Goal: Task Accomplishment & Management: Manage account settings

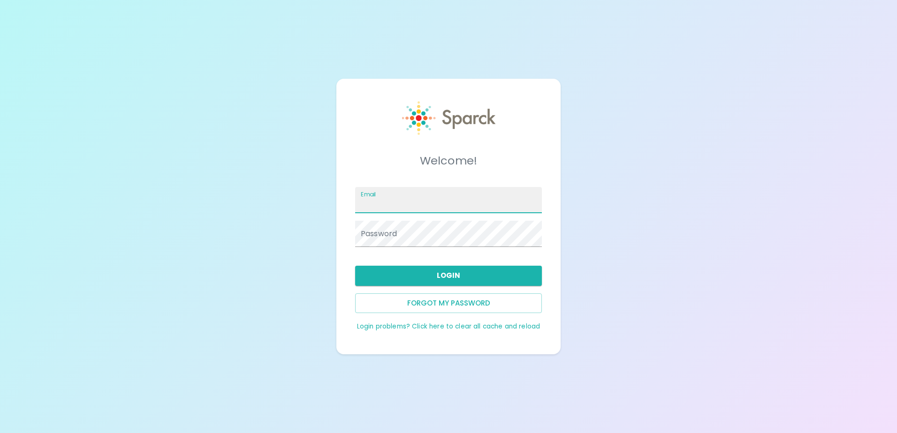
drag, startPoint x: 0, startPoint y: 0, endPoint x: 446, endPoint y: 202, distance: 489.6
click at [446, 202] on input "Email" at bounding box center [448, 200] width 187 height 26
click at [451, 201] on input "Iluna@SFBayCoffee.com" at bounding box center [448, 200] width 187 height 26
click at [500, 205] on input "Iluna@SFBayCoffee.com" at bounding box center [448, 200] width 187 height 26
type input "I"
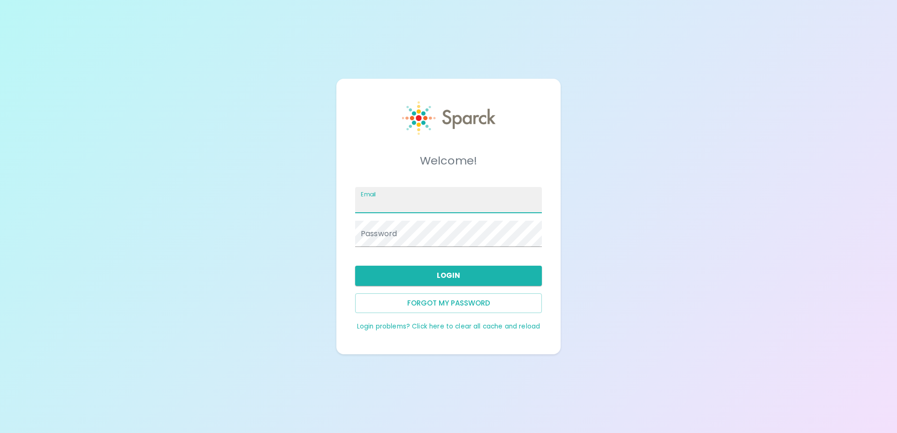
click at [470, 208] on input "Email" at bounding box center [448, 200] width 187 height 26
click at [437, 207] on input "Email" at bounding box center [448, 200] width 187 height 26
click at [418, 202] on input "Email" at bounding box center [448, 200] width 187 height 26
click at [381, 207] on input "Email" at bounding box center [448, 200] width 187 height 26
click at [382, 205] on input "Email" at bounding box center [448, 200] width 187 height 26
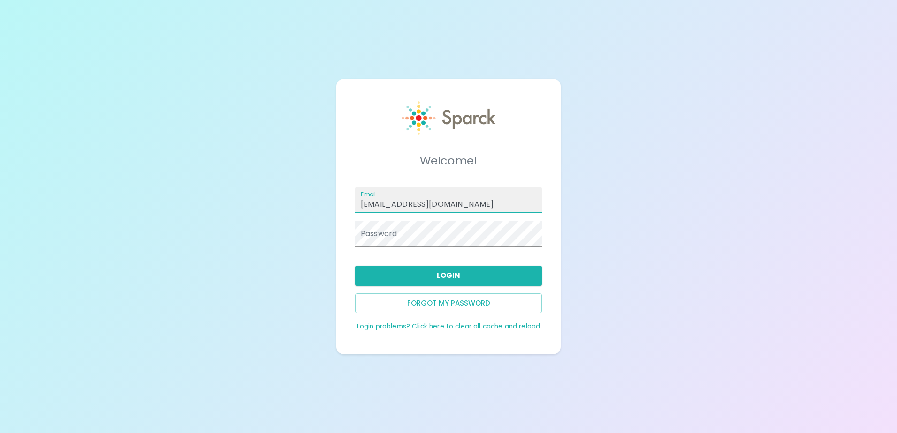
type input "tiarahrogerspro@gmail.com"
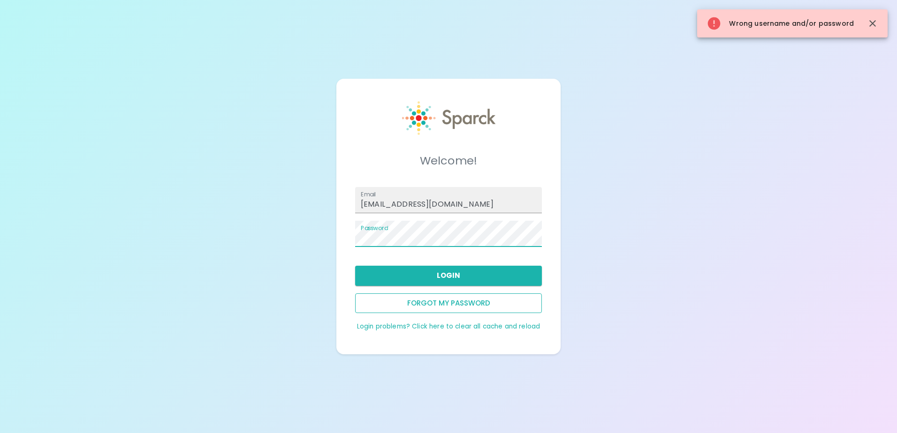
click at [415, 306] on button "Forgot my password" at bounding box center [448, 304] width 187 height 20
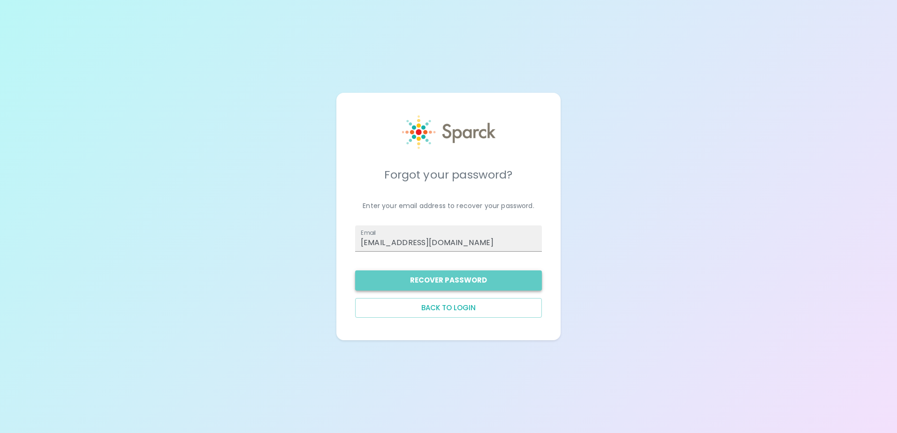
click at [448, 285] on button "Recover Password" at bounding box center [448, 281] width 187 height 20
click at [484, 277] on button "Recover Password" at bounding box center [448, 281] width 187 height 20
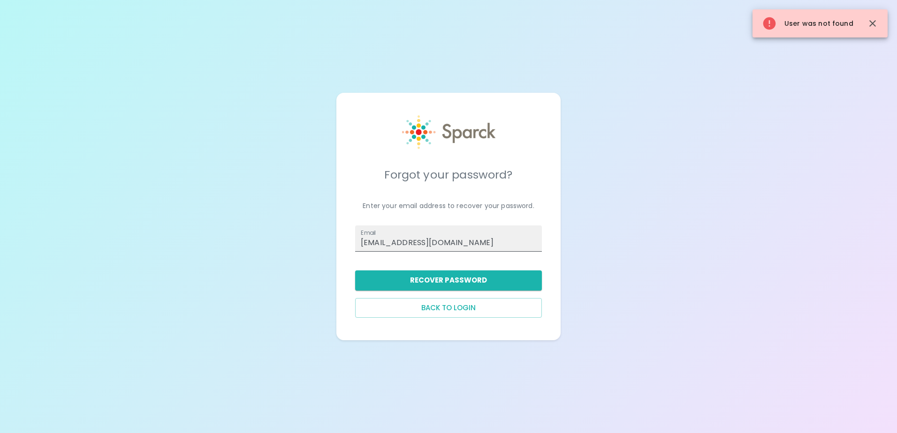
click at [481, 251] on input "tiarahrogerspro@gmail.com" at bounding box center [448, 239] width 187 height 26
type input "t"
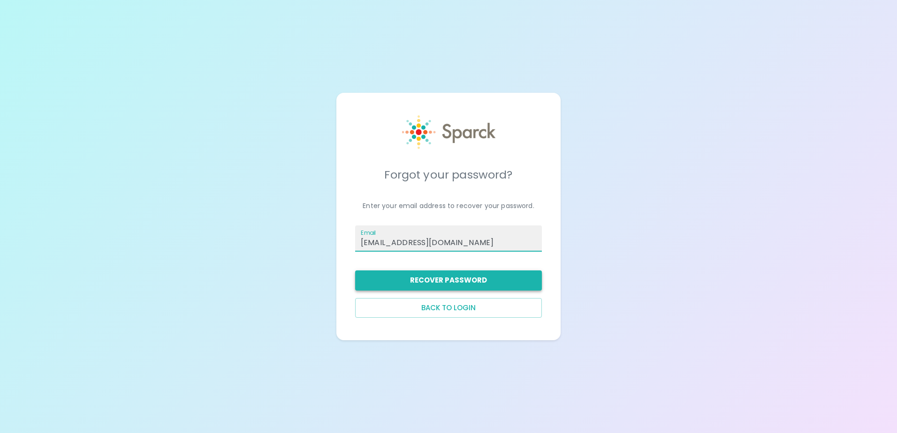
type input "[EMAIL_ADDRESS][DOMAIN_NAME]"
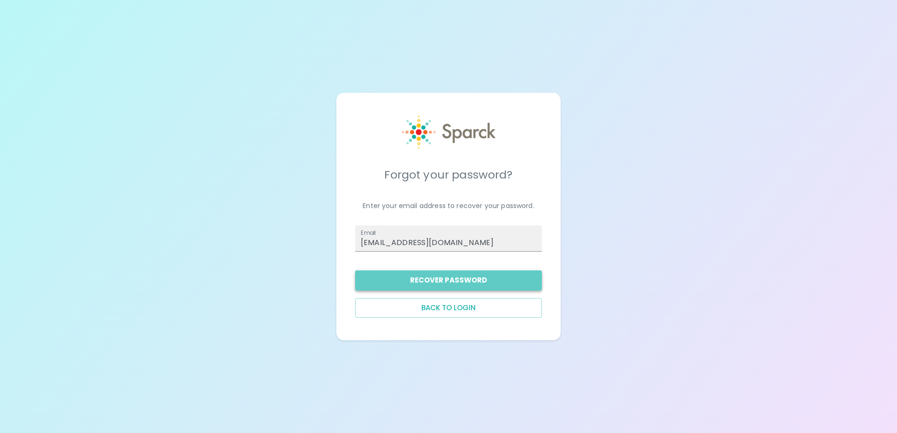
click at [503, 279] on button "Recover Password" at bounding box center [448, 281] width 187 height 20
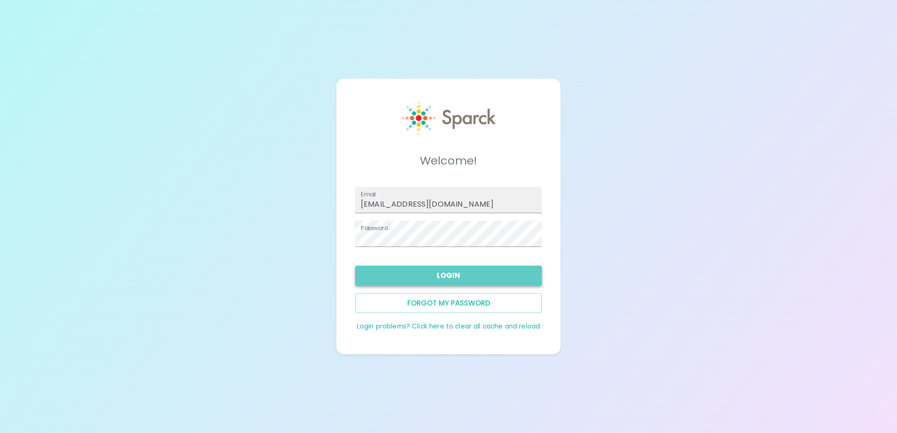
click at [402, 276] on button "Login" at bounding box center [448, 276] width 187 height 20
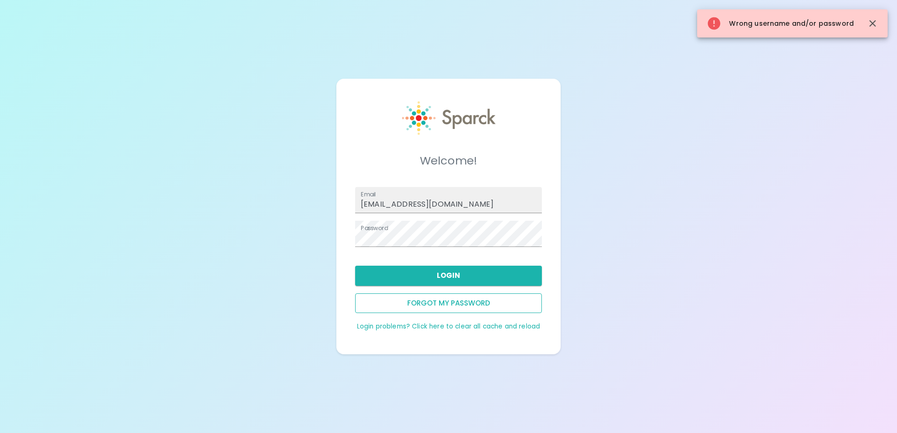
click at [430, 305] on button "Forgot my password" at bounding box center [448, 304] width 187 height 20
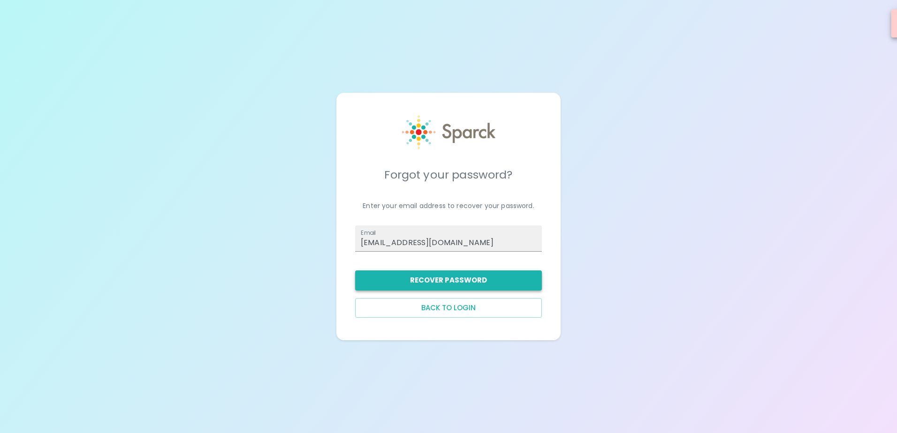
click at [460, 287] on button "Recover Password" at bounding box center [448, 281] width 187 height 20
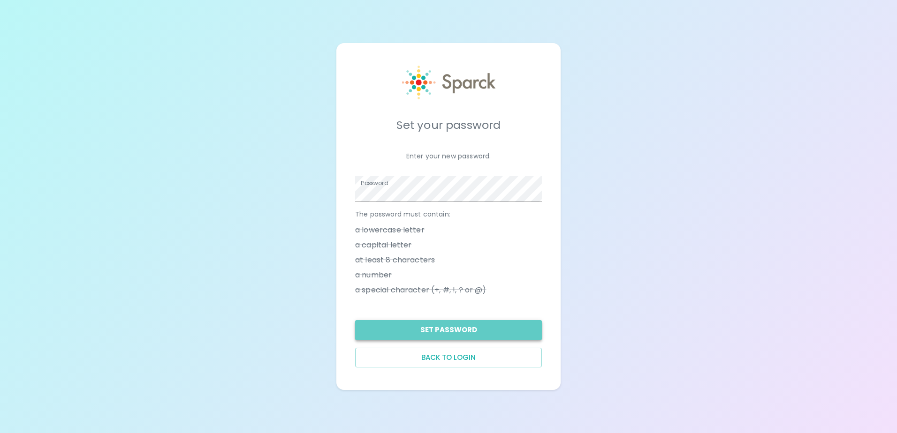
click at [474, 326] on button "Set Password" at bounding box center [448, 330] width 187 height 20
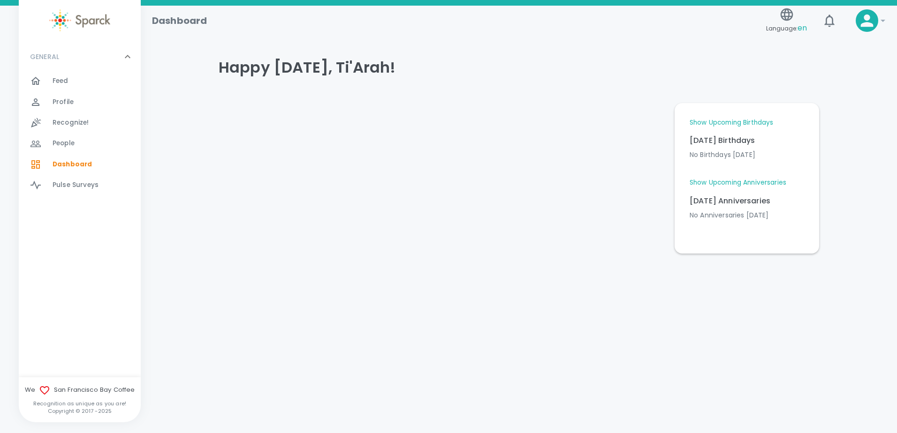
click at [63, 84] on span "Feed" at bounding box center [61, 80] width 16 height 9
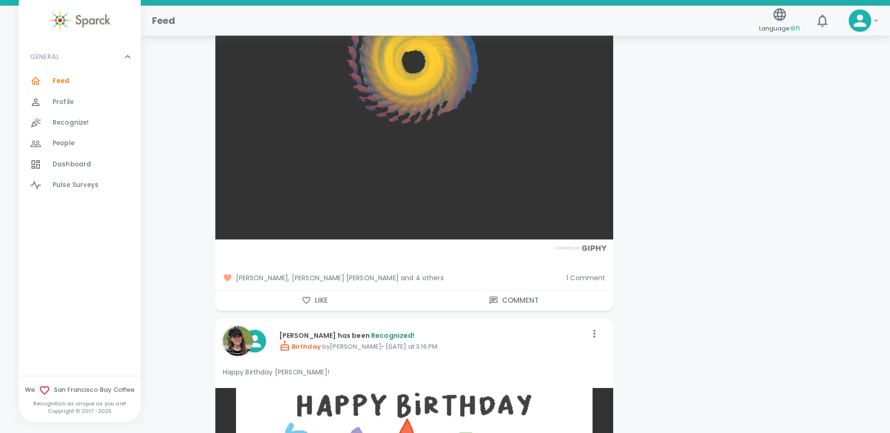
scroll to position [1313, 0]
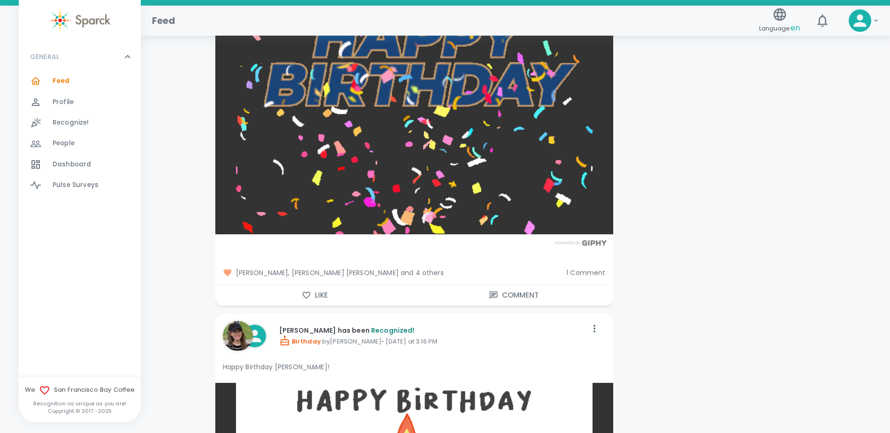
click at [306, 292] on icon "button" at bounding box center [306, 295] width 8 height 7
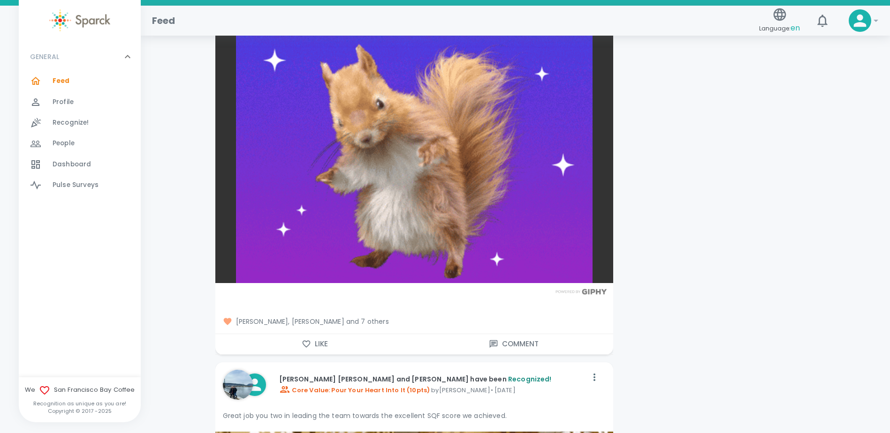
scroll to position [9898, 0]
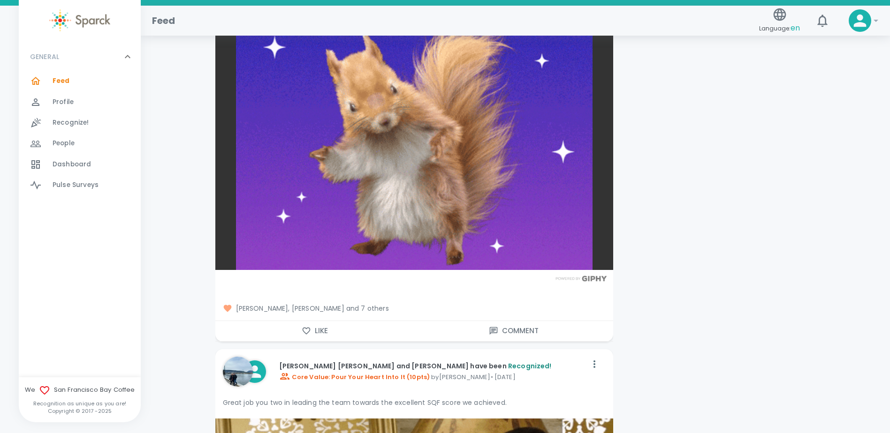
click at [304, 326] on icon "button" at bounding box center [306, 330] width 9 height 9
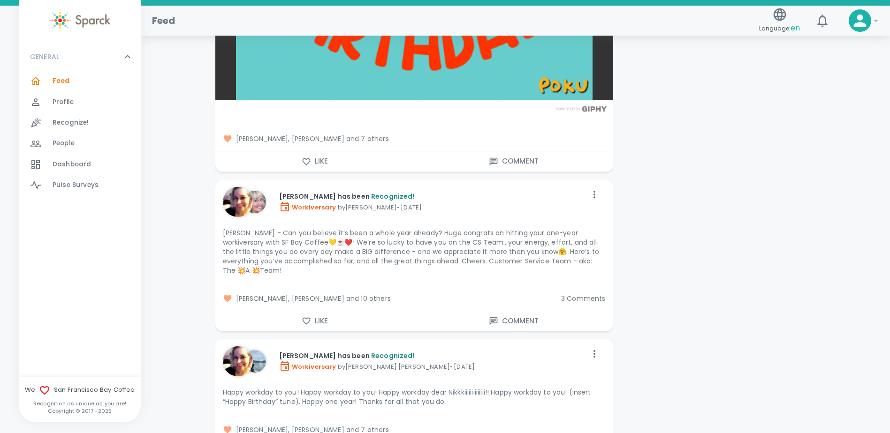
scroll to position [3284, 0]
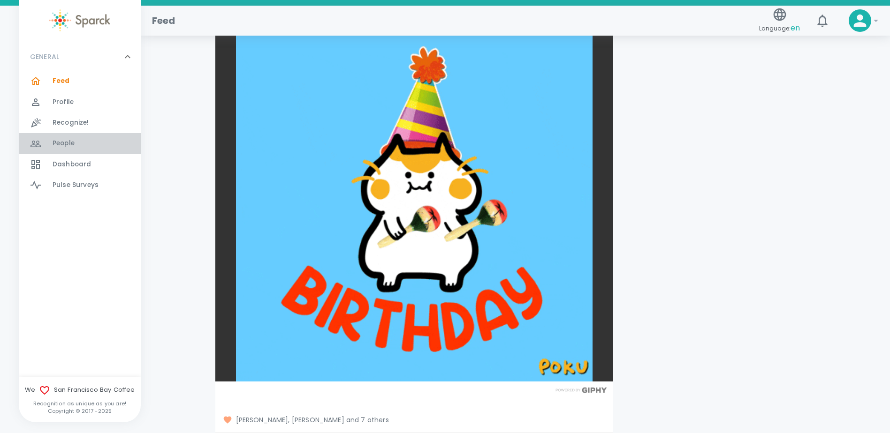
click at [76, 139] on div "People 0" at bounding box center [97, 143] width 88 height 13
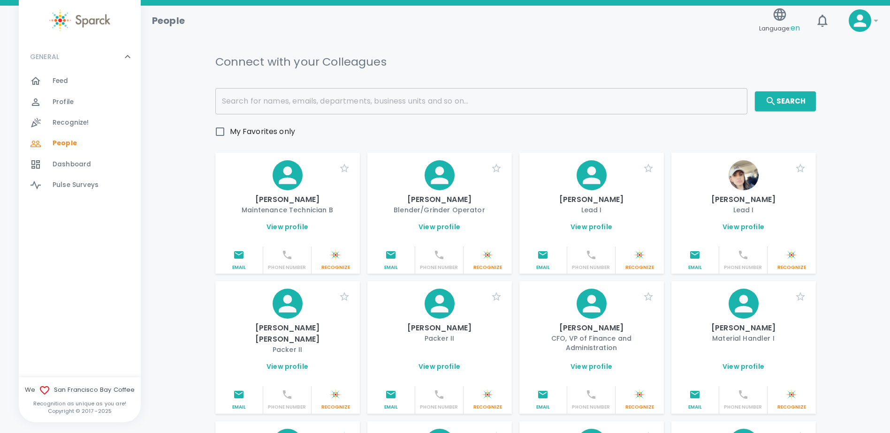
click at [238, 103] on input "text" at bounding box center [481, 101] width 532 height 26
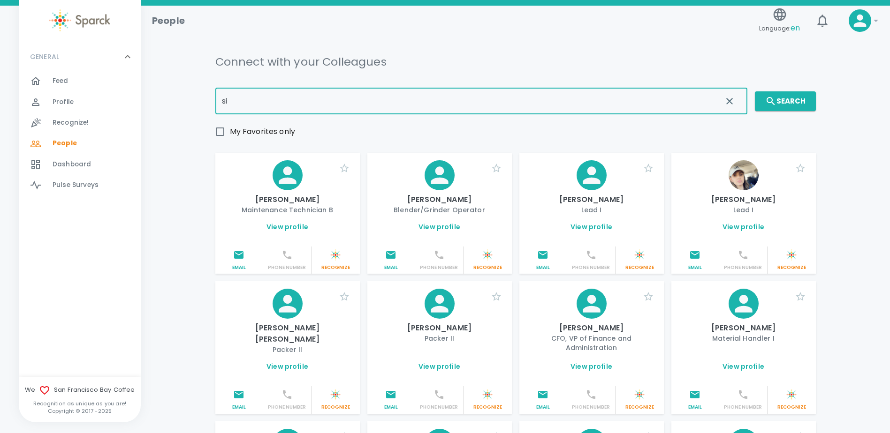
type input "s"
click at [223, 132] on input "My Favorites only" at bounding box center [220, 132] width 20 height 20
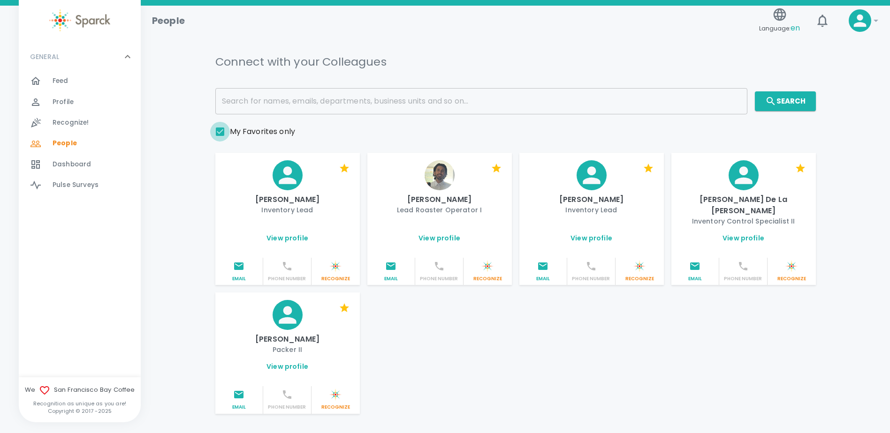
click at [222, 132] on input "My Favorites only" at bounding box center [220, 132] width 20 height 20
checkbox input "false"
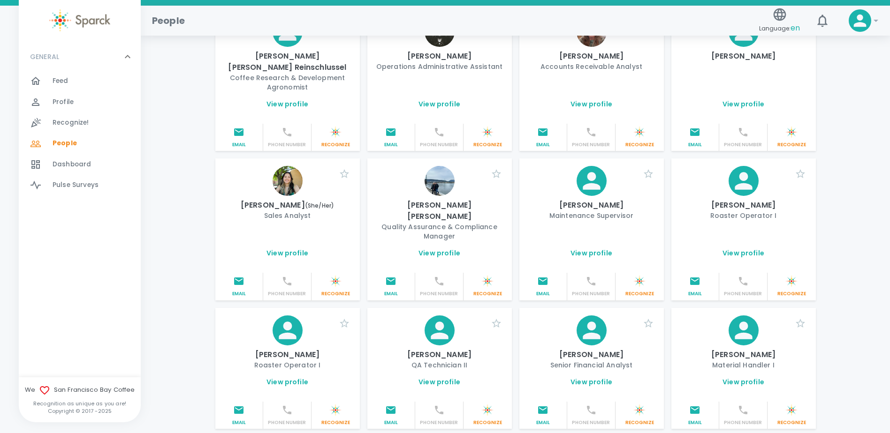
scroll to position [1005, 0]
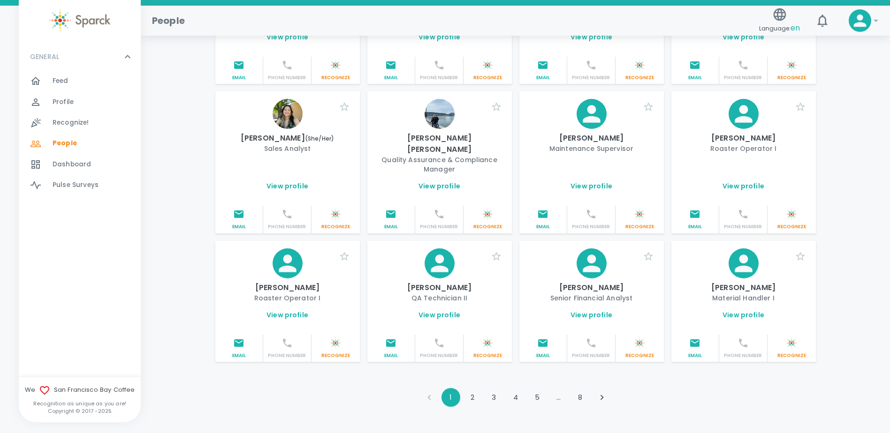
click at [543, 388] on button "5" at bounding box center [537, 397] width 19 height 19
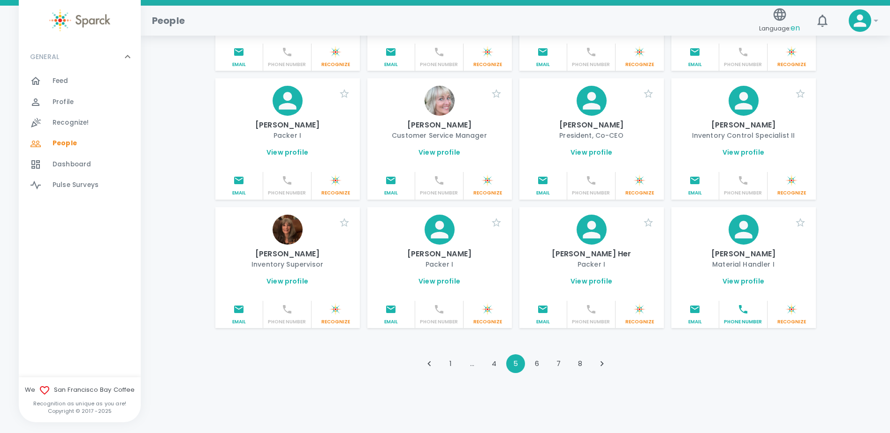
scroll to position [975, 0]
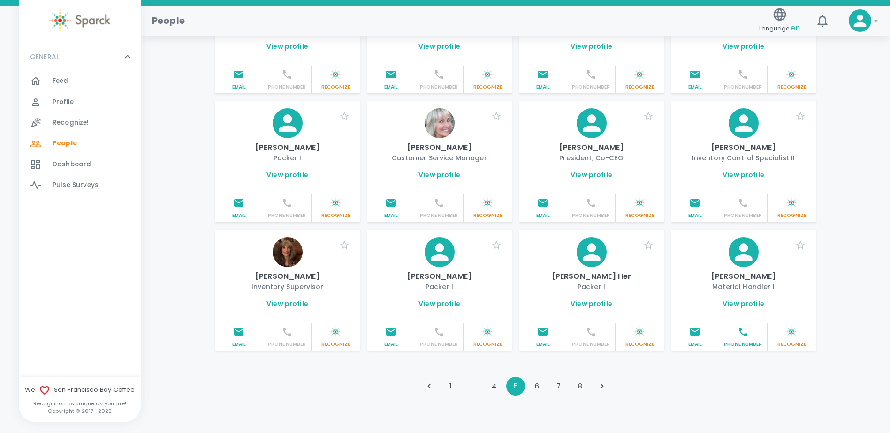
drag, startPoint x: 559, startPoint y: 365, endPoint x: 572, endPoint y: 372, distance: 14.9
click at [561, 377] on button "7" at bounding box center [558, 386] width 19 height 19
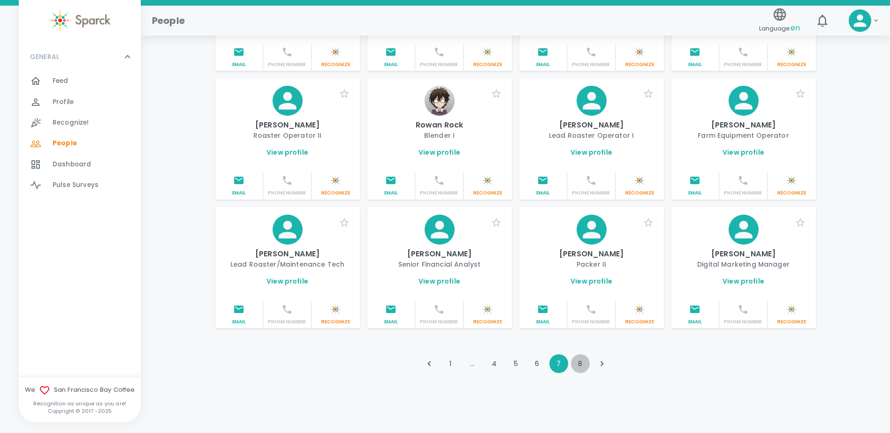
click at [582, 363] on button "8" at bounding box center [580, 364] width 19 height 19
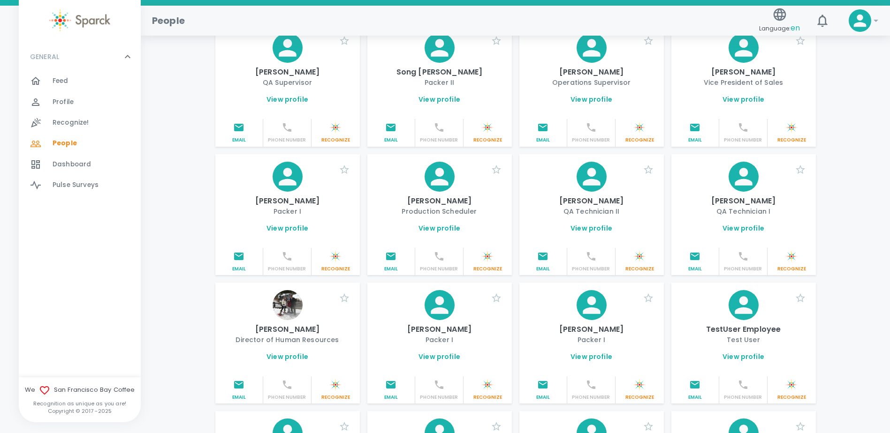
scroll to position [281, 0]
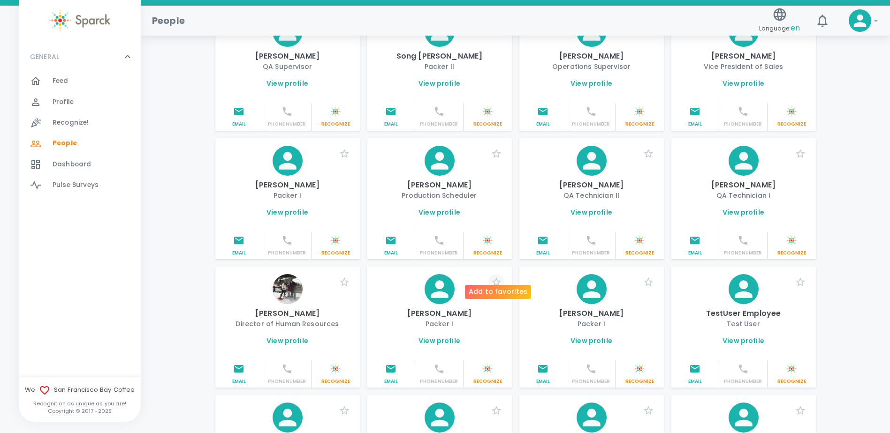
click at [494, 278] on icon "button" at bounding box center [496, 282] width 9 height 9
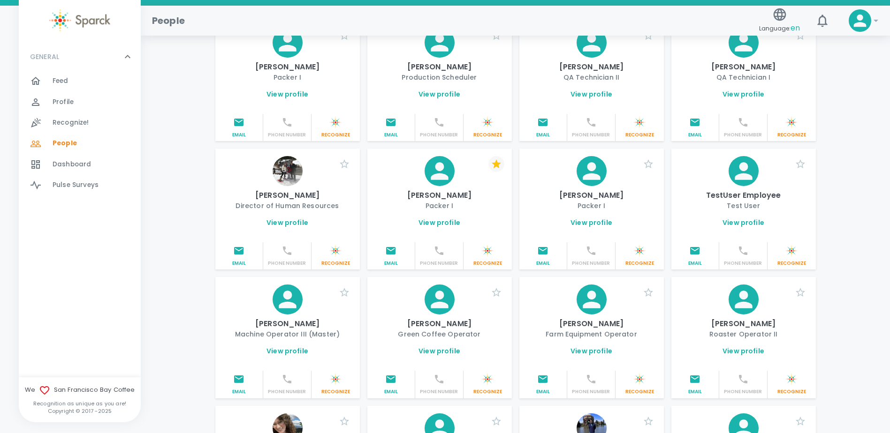
scroll to position [422, 0]
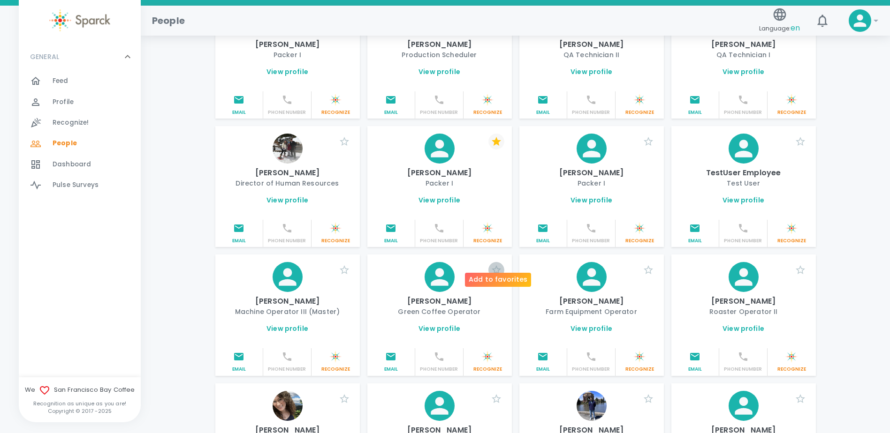
click at [495, 265] on icon "button" at bounding box center [496, 270] width 11 height 11
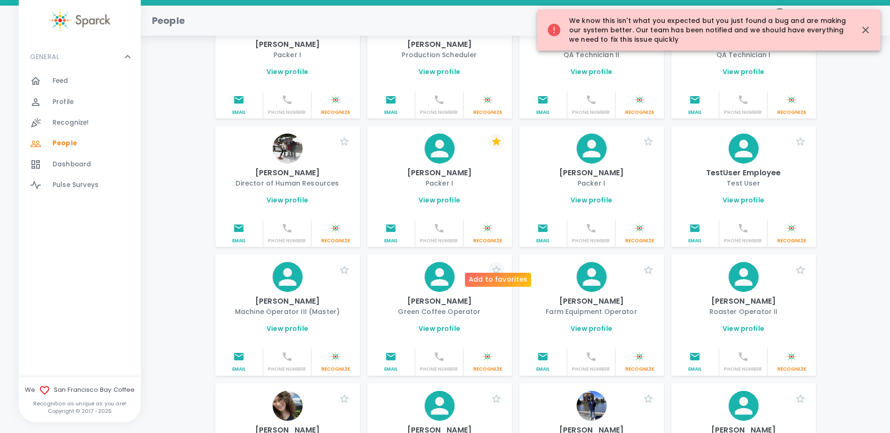
click at [495, 265] on icon "button" at bounding box center [496, 270] width 11 height 11
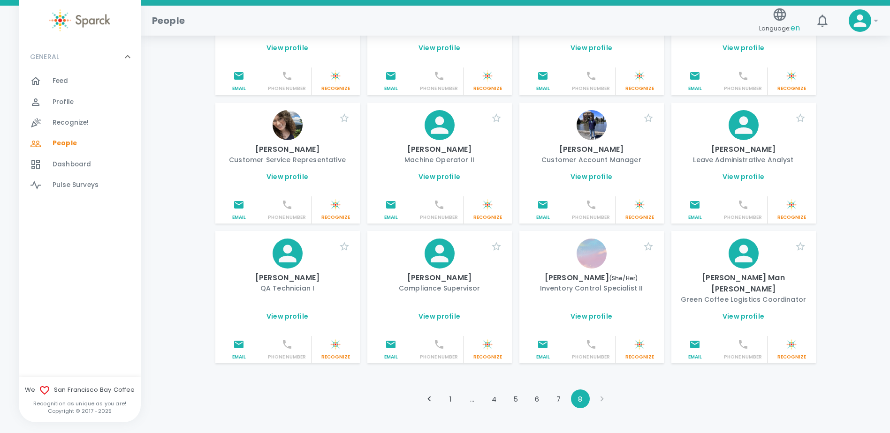
scroll to position [704, 0]
click at [602, 389] on li "pagination navigation" at bounding box center [602, 398] width 22 height 19
click at [432, 394] on icon "Go to previous page" at bounding box center [429, 399] width 10 height 10
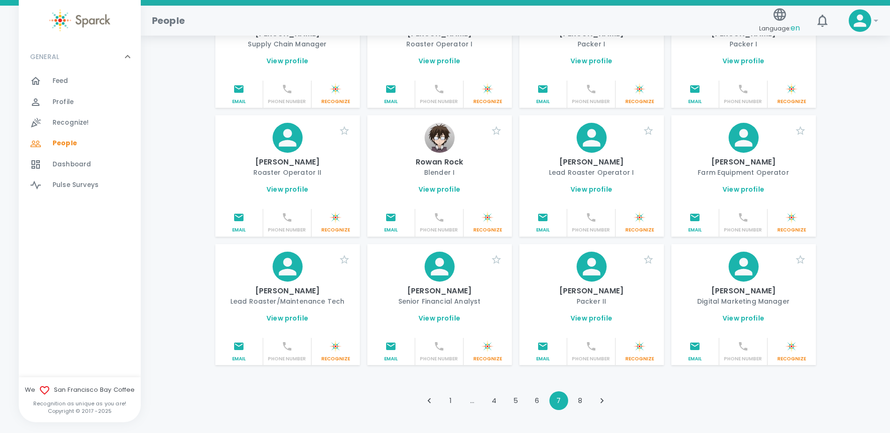
scroll to position [975, 0]
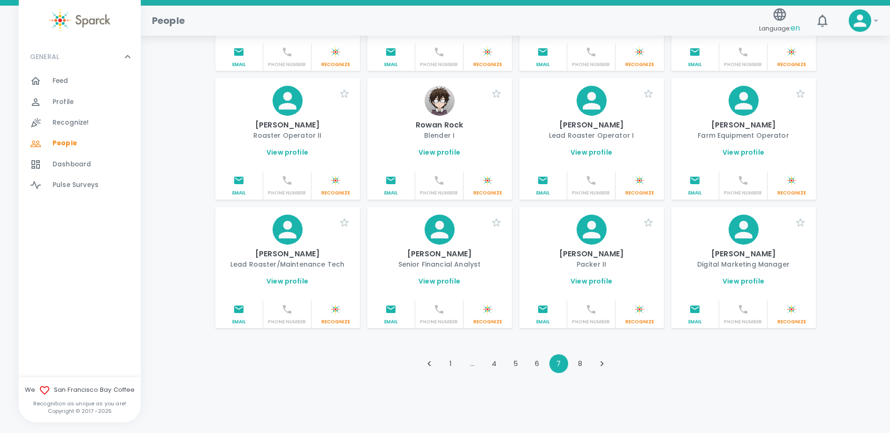
click at [603, 364] on icon "Go to next page" at bounding box center [602, 364] width 10 height 10
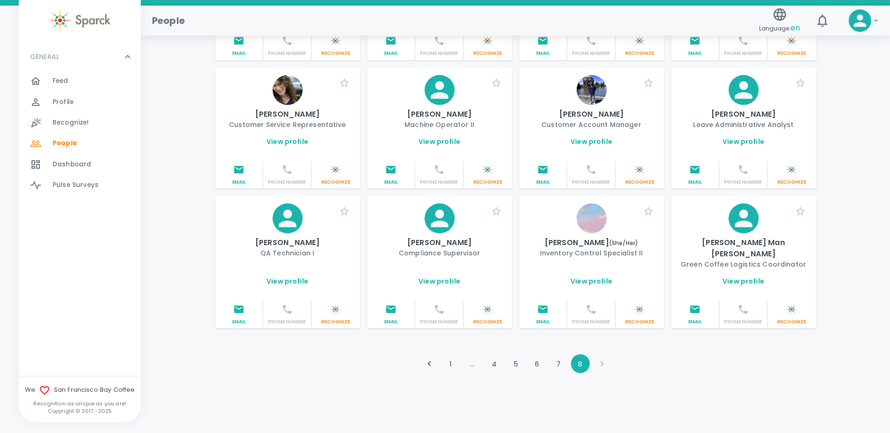
scroll to position [718, 0]
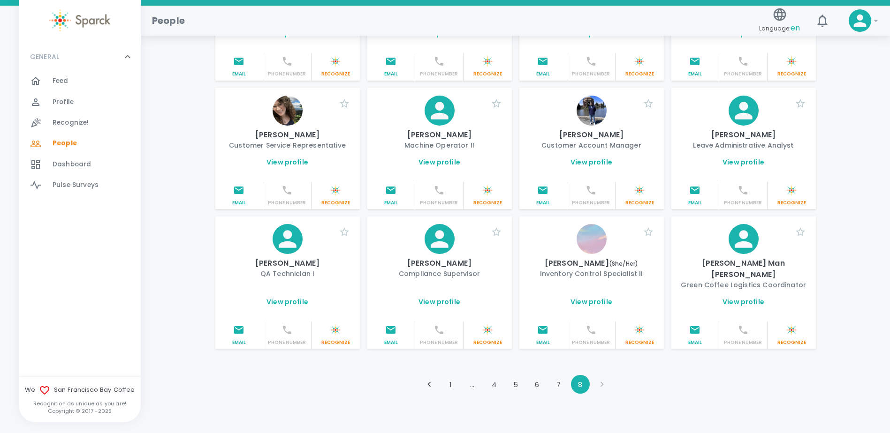
click at [604, 375] on li "pagination navigation" at bounding box center [602, 384] width 22 height 19
click at [600, 375] on li "pagination navigation" at bounding box center [602, 384] width 22 height 19
click at [428, 382] on icon "Go to previous page" at bounding box center [428, 384] width 3 height 5
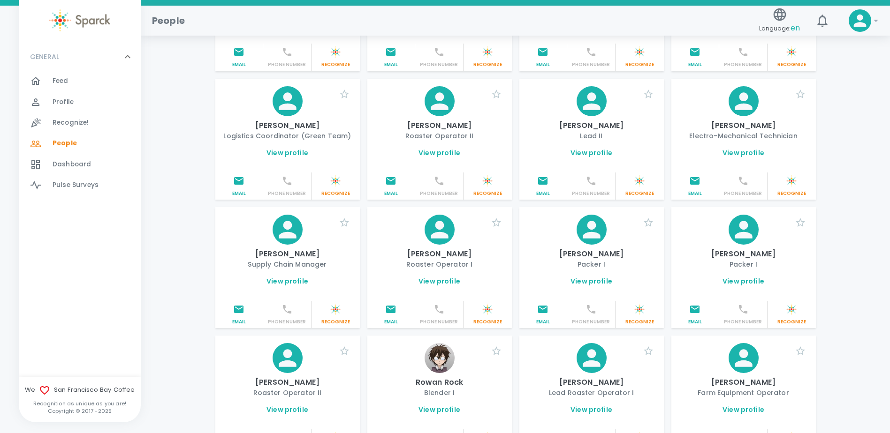
click at [428, 365] on img at bounding box center [440, 358] width 30 height 30
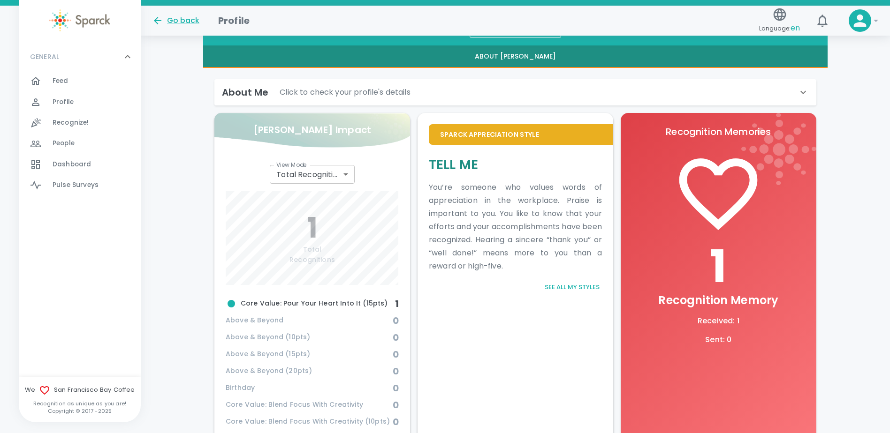
scroll to position [189, 0]
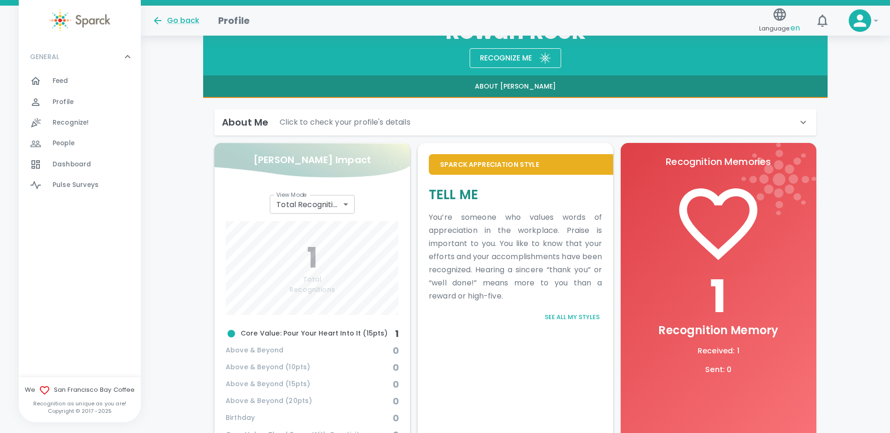
click at [746, 287] on h1 "1" at bounding box center [718, 297] width 173 height 53
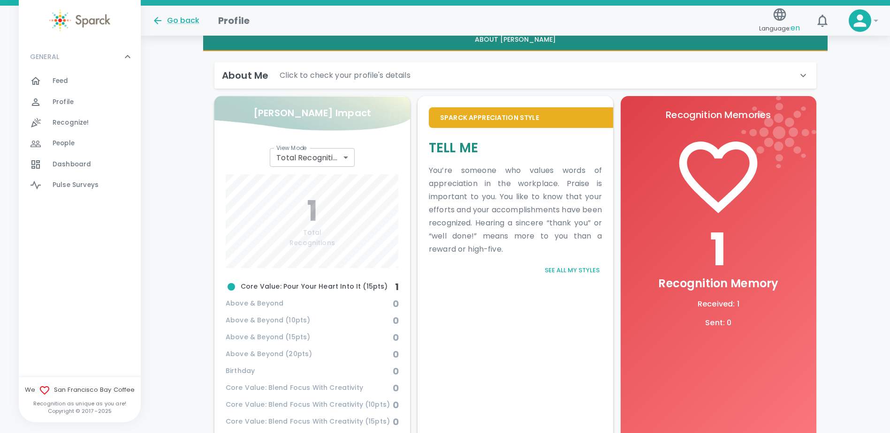
scroll to position [282, 0]
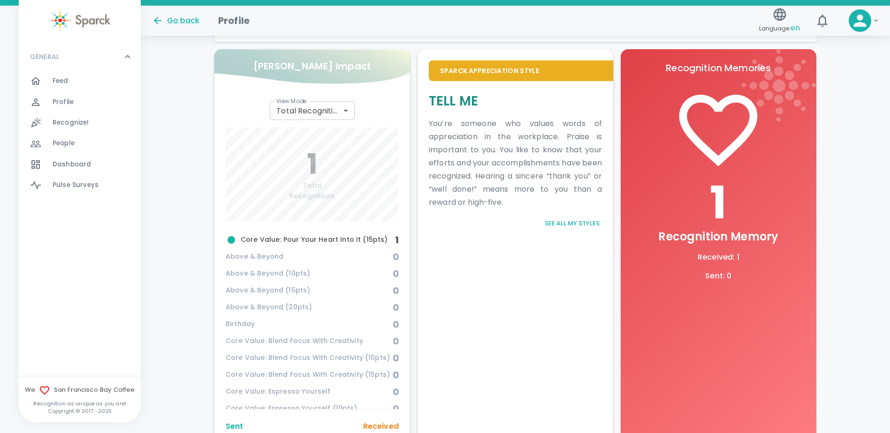
drag, startPoint x: 706, startPoint y: 132, endPoint x: 700, endPoint y: 139, distance: 10.0
click at [706, 132] on icon at bounding box center [718, 130] width 94 height 94
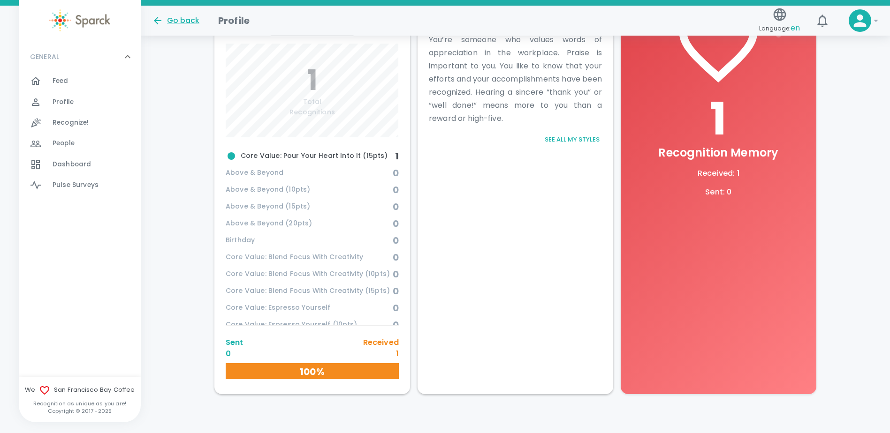
scroll to position [376, 0]
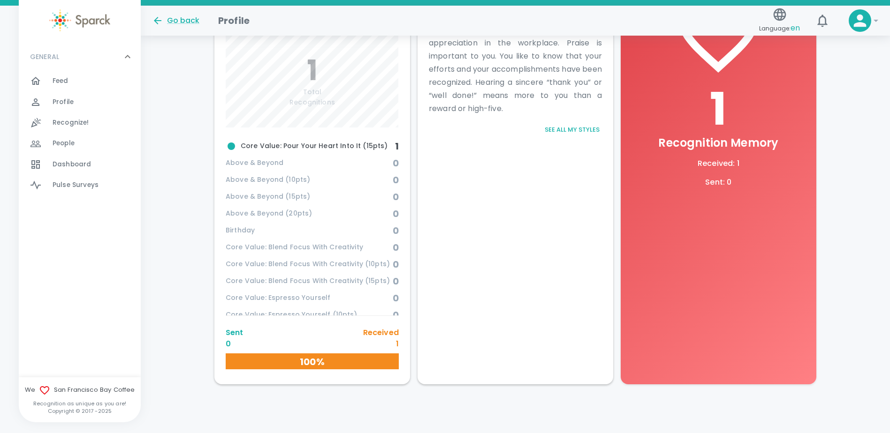
click at [345, 364] on h6 "100%" at bounding box center [312, 362] width 173 height 15
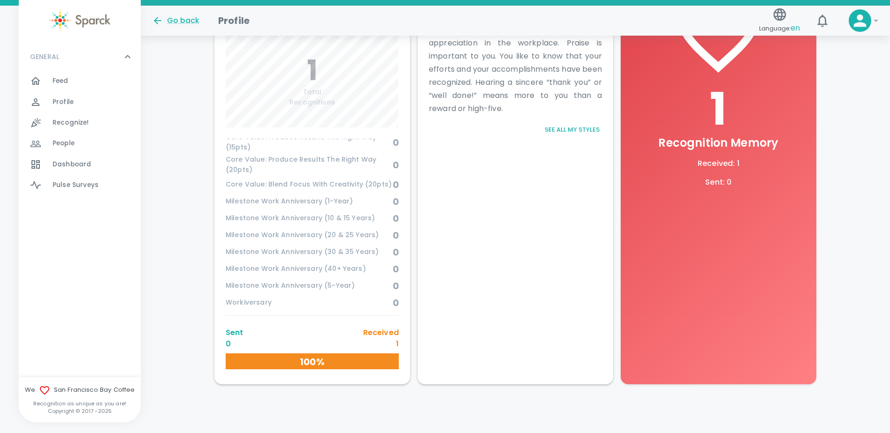
scroll to position [390, 0]
click at [336, 350] on div "Sent 0 Received 1 0% 100%" at bounding box center [312, 350] width 173 height 46
click at [355, 361] on h6 "100%" at bounding box center [312, 362] width 173 height 15
click at [361, 328] on div "Sent 0 Received 1" at bounding box center [312, 338] width 173 height 23
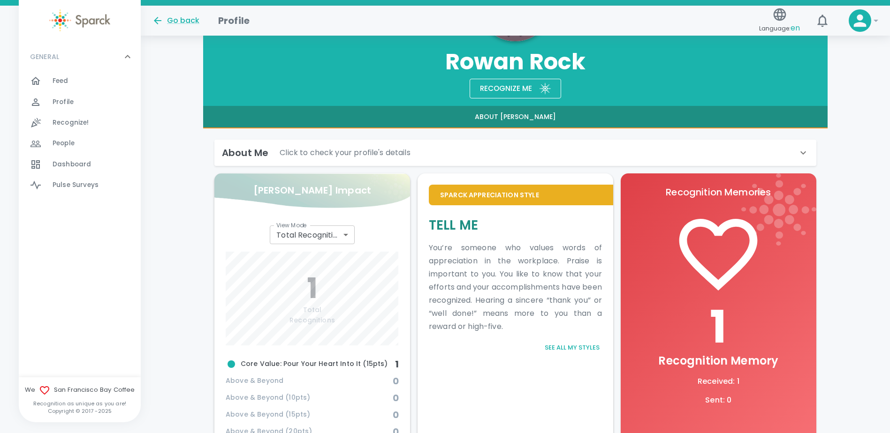
scroll to position [142, 0]
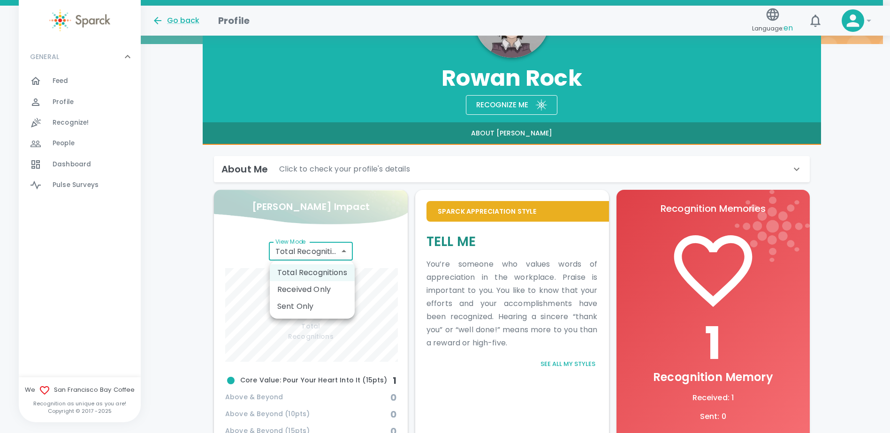
click at [345, 254] on body "Skip Navigation Go back Profile Language: en ! GENERAL 0 Feed 0 Profile 0 Recog…" at bounding box center [445, 263] width 890 height 810
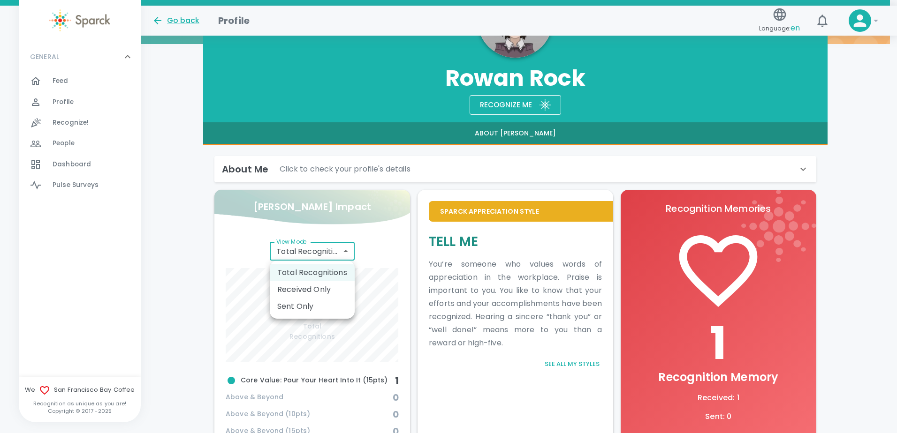
click at [335, 288] on li "Received Only" at bounding box center [312, 289] width 85 height 17
type input "total_received"
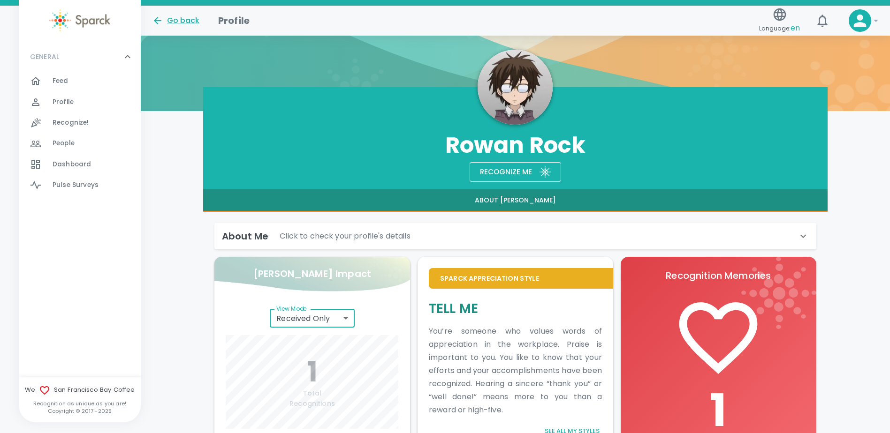
scroll to position [0, 0]
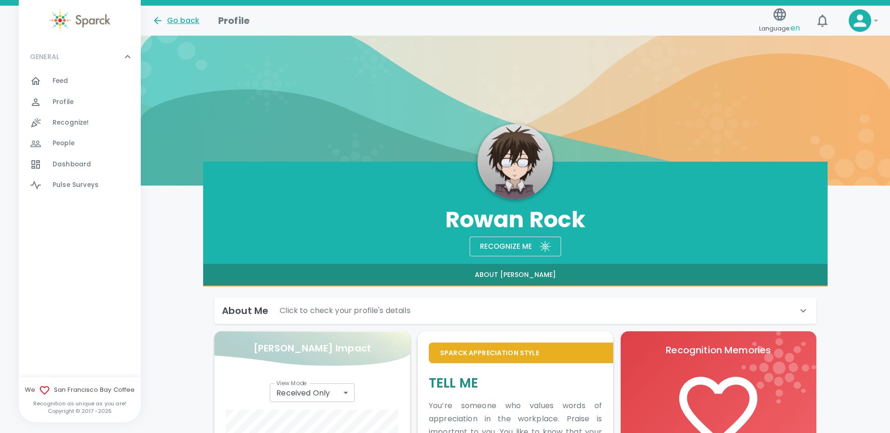
click at [154, 20] on icon at bounding box center [157, 20] width 11 height 11
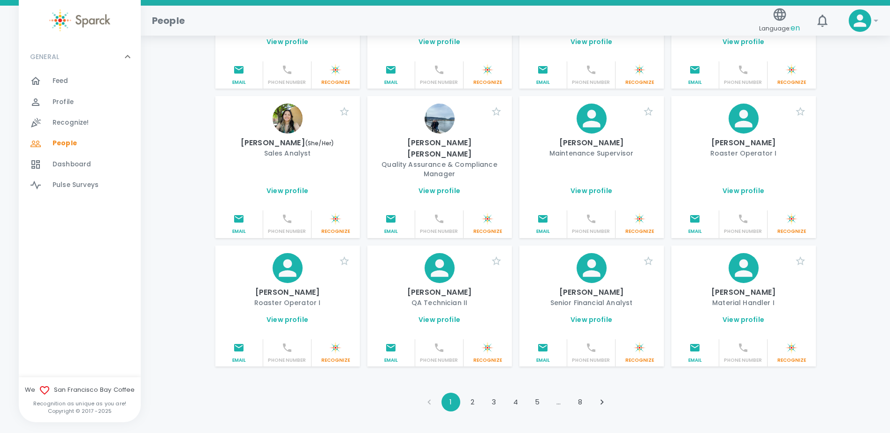
scroll to position [1005, 0]
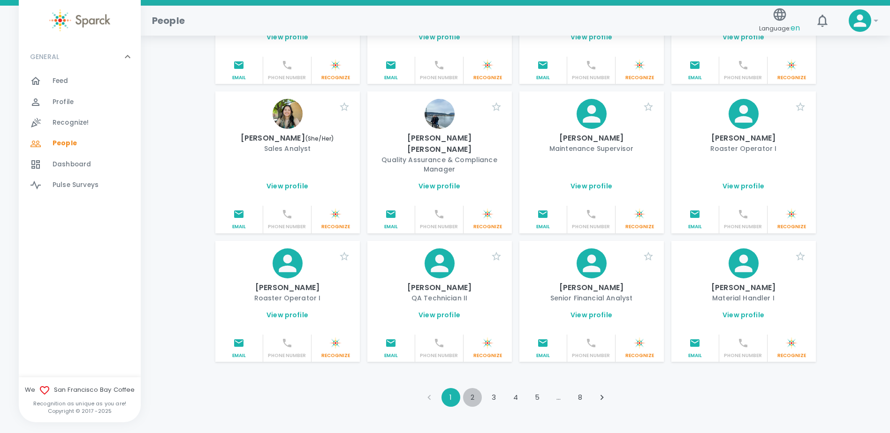
click at [469, 388] on button "2" at bounding box center [472, 397] width 19 height 19
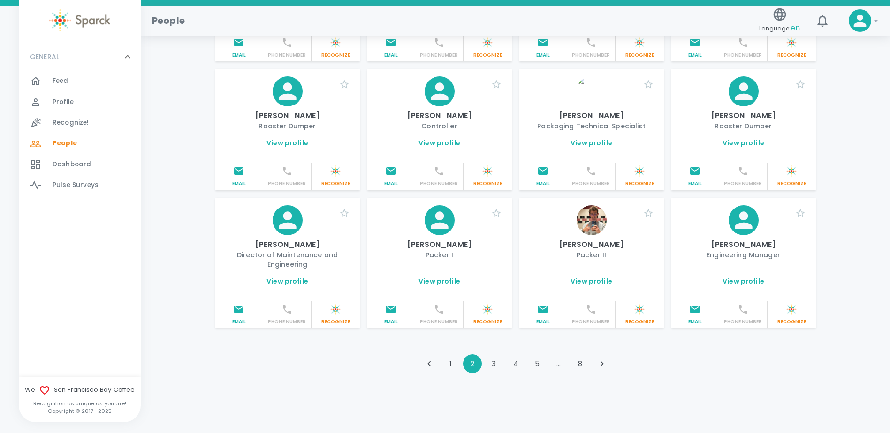
scroll to position [985, 0]
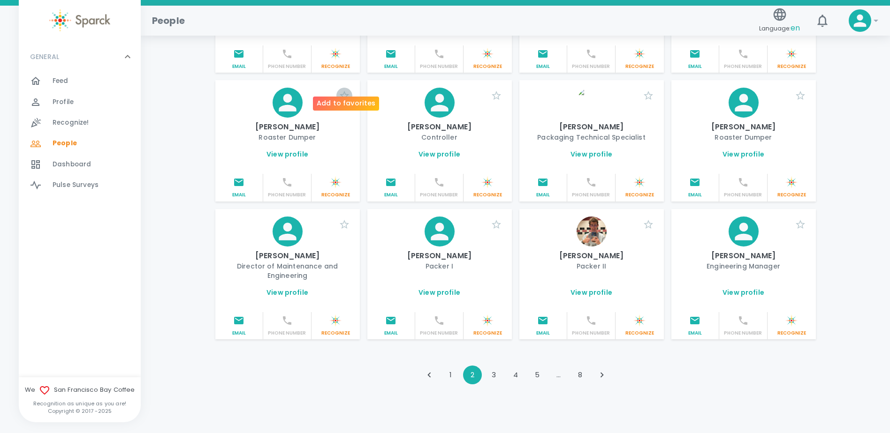
click at [343, 90] on icon "button" at bounding box center [344, 95] width 11 height 11
click at [492, 366] on button "3" at bounding box center [494, 375] width 19 height 19
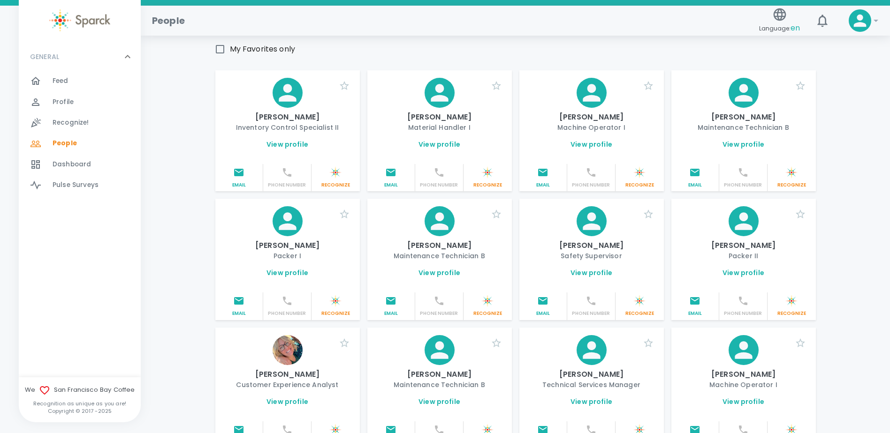
scroll to position [37, 0]
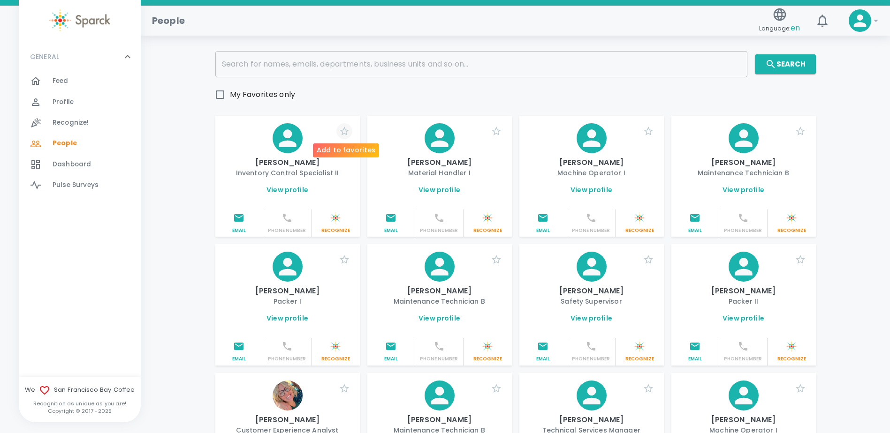
click at [344, 131] on icon "button" at bounding box center [344, 131] width 11 height 11
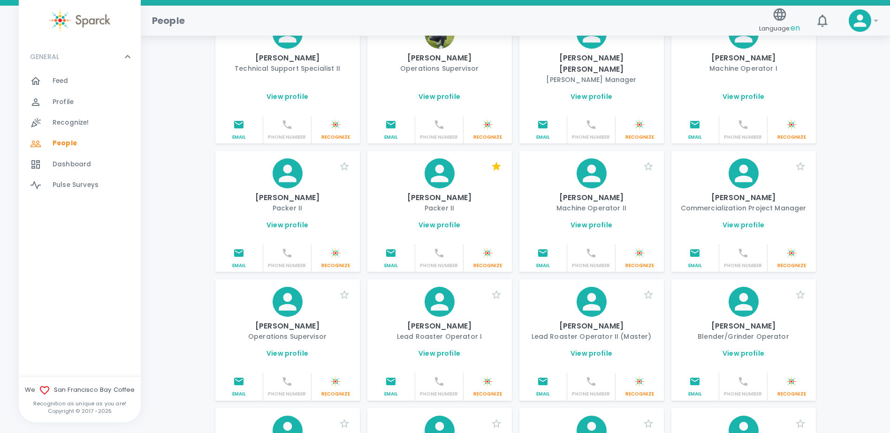
scroll to position [975, 0]
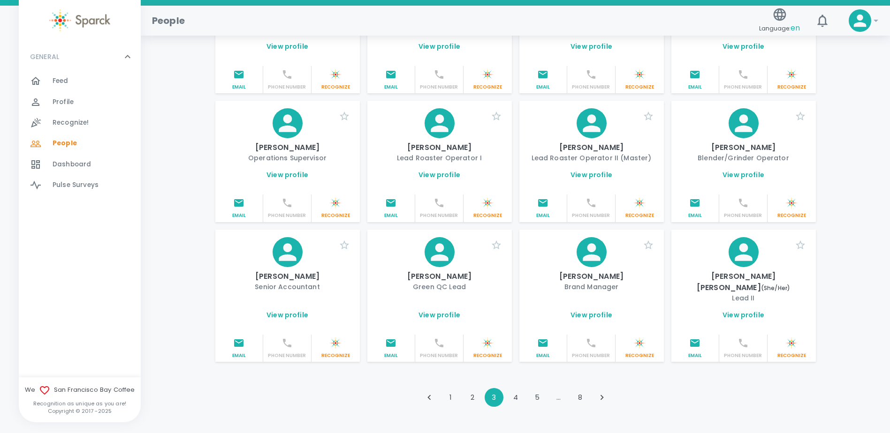
click at [517, 388] on button "4" at bounding box center [515, 397] width 19 height 19
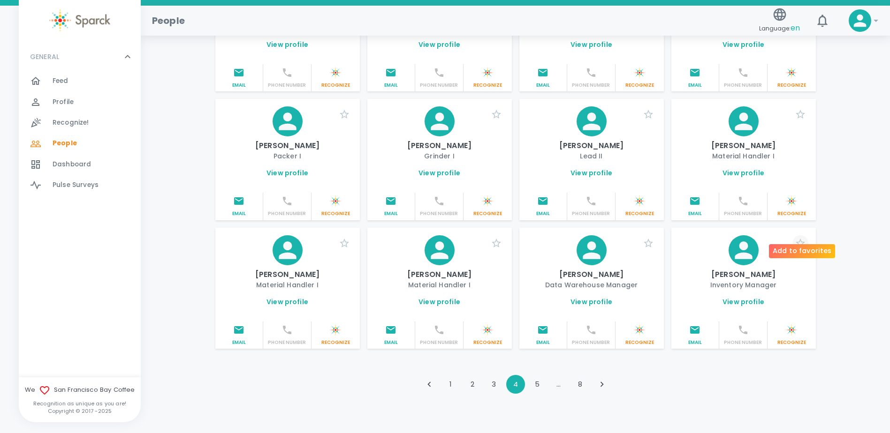
click at [801, 238] on icon "button" at bounding box center [800, 243] width 11 height 11
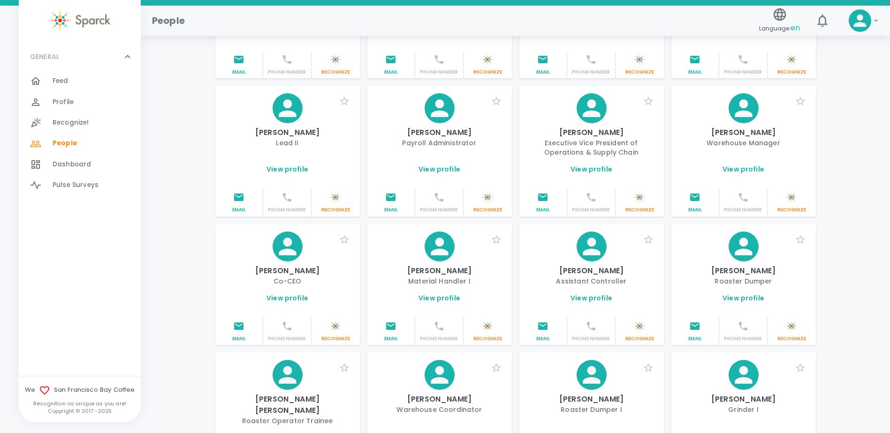
scroll to position [553, 0]
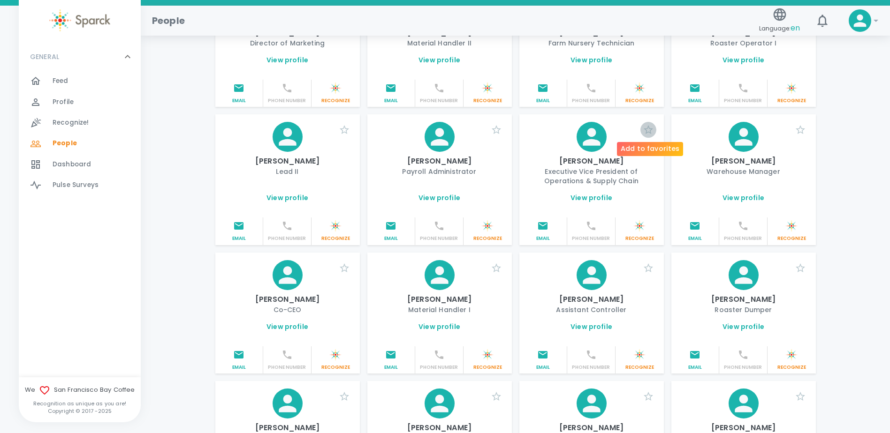
click at [648, 131] on icon "button" at bounding box center [648, 129] width 11 height 11
click at [802, 131] on icon "button" at bounding box center [800, 129] width 9 height 9
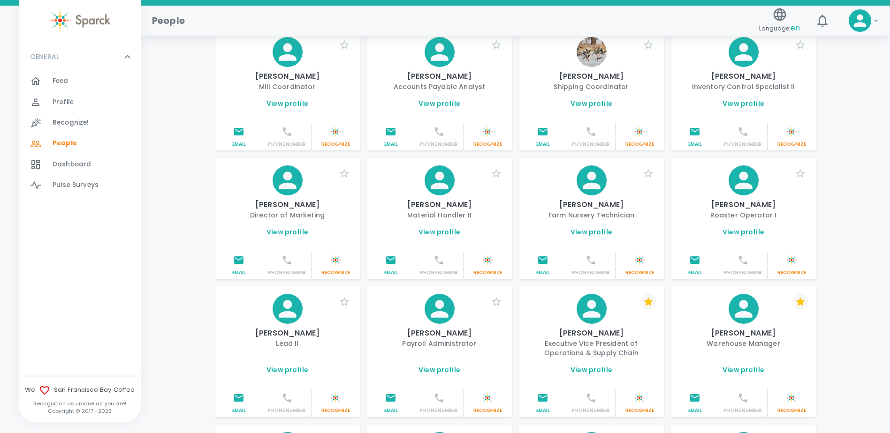
scroll to position [365, 0]
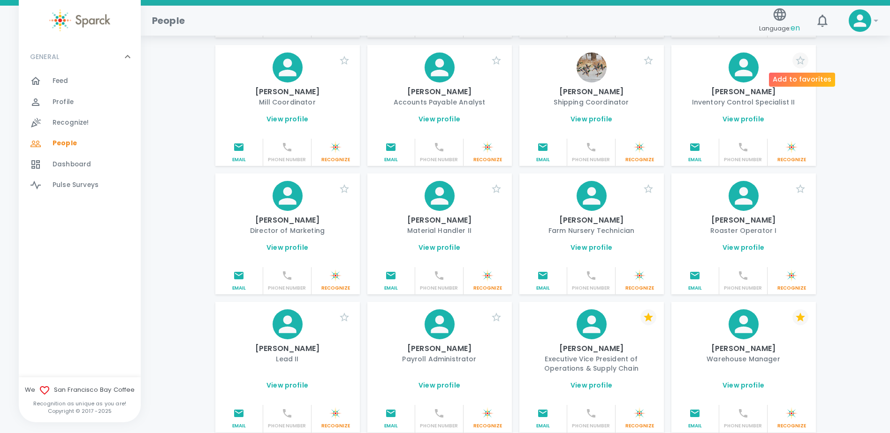
click at [798, 61] on icon "button" at bounding box center [800, 60] width 9 height 9
click at [649, 61] on icon "button" at bounding box center [648, 60] width 11 height 11
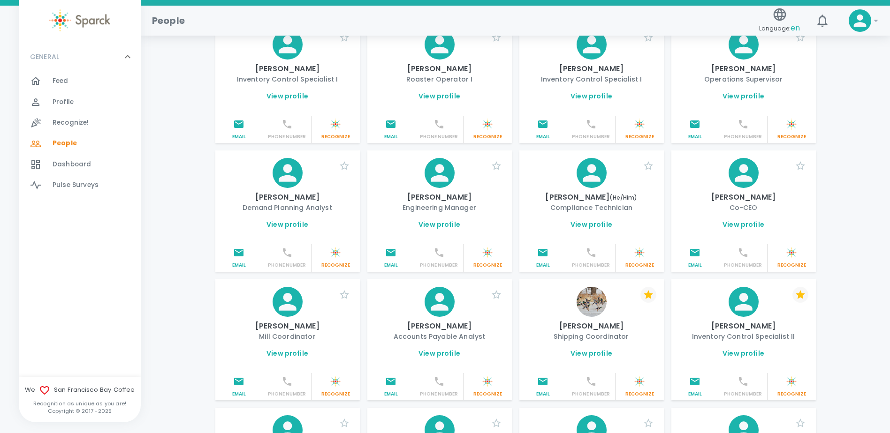
scroll to position [84, 0]
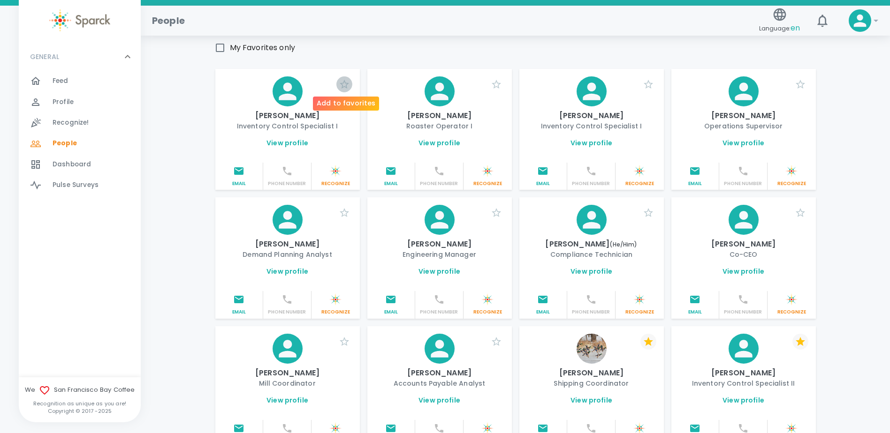
click at [345, 86] on icon "button" at bounding box center [344, 84] width 11 height 11
click at [288, 144] on link "View profile" at bounding box center [287, 142] width 42 height 9
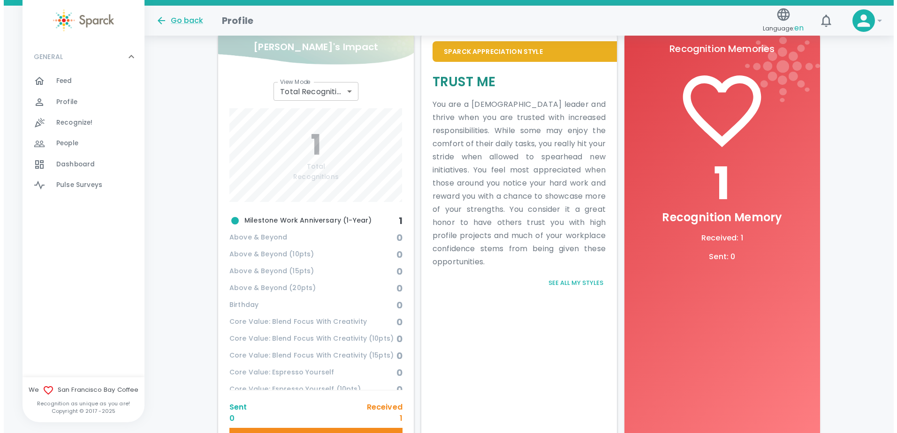
scroll to position [319, 0]
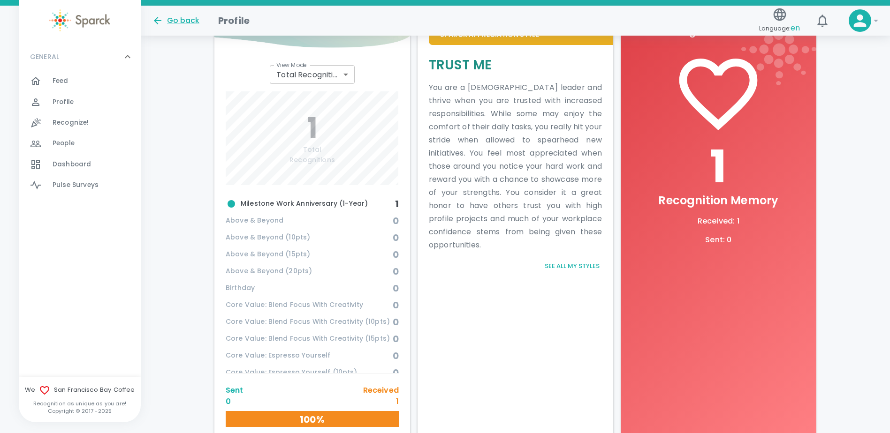
click at [558, 267] on button "See all my styles" at bounding box center [572, 266] width 60 height 15
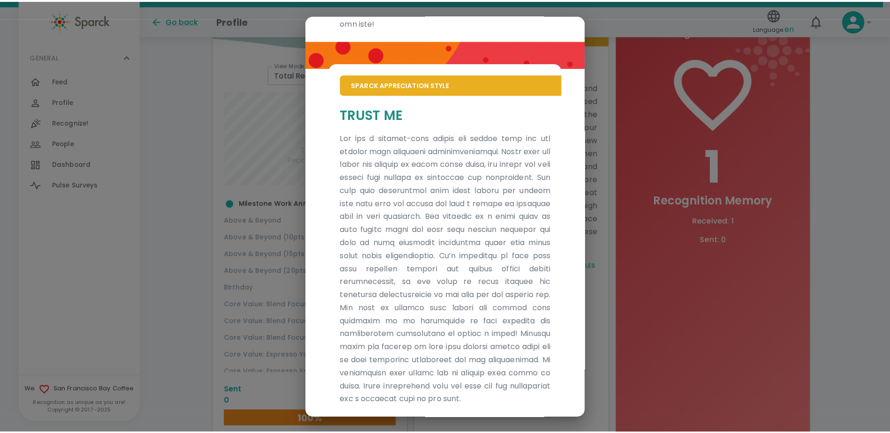
scroll to position [392, 0]
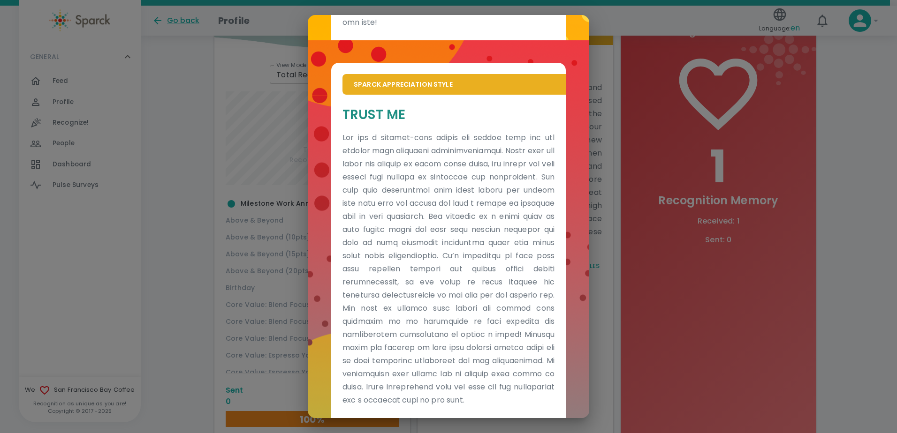
click at [246, 81] on div "Sparck Appreciation Style Tell Me Sparck Appreciation Style Trust Me" at bounding box center [448, 216] width 897 height 433
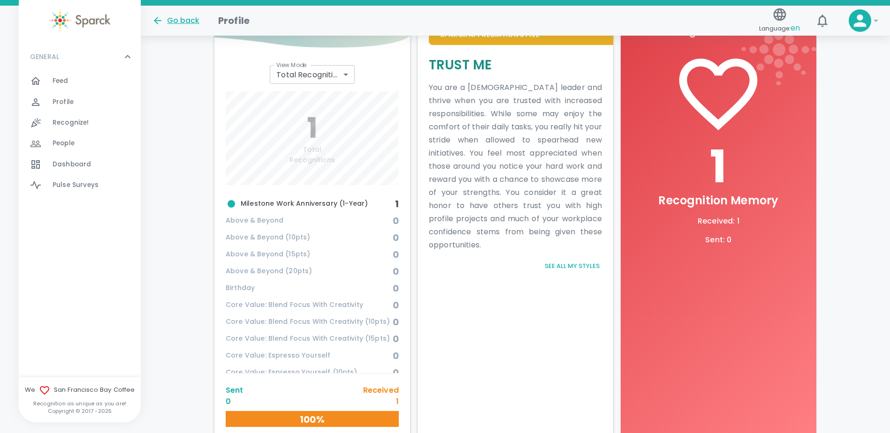
click at [188, 22] on div "Go back" at bounding box center [175, 20] width 47 height 11
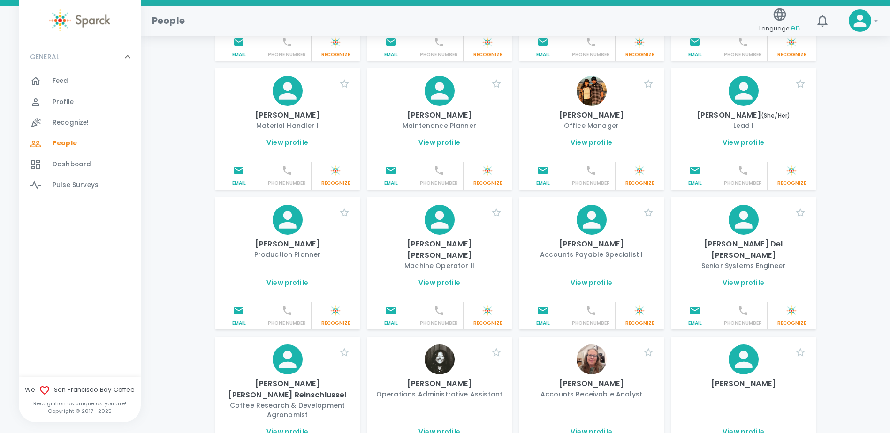
scroll to position [610, 0]
click at [55, 103] on span "Profile" at bounding box center [63, 102] width 21 height 9
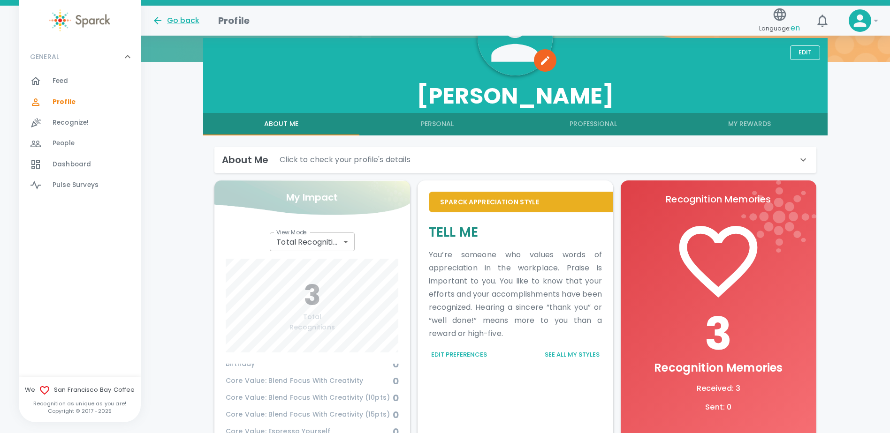
scroll to position [68, 0]
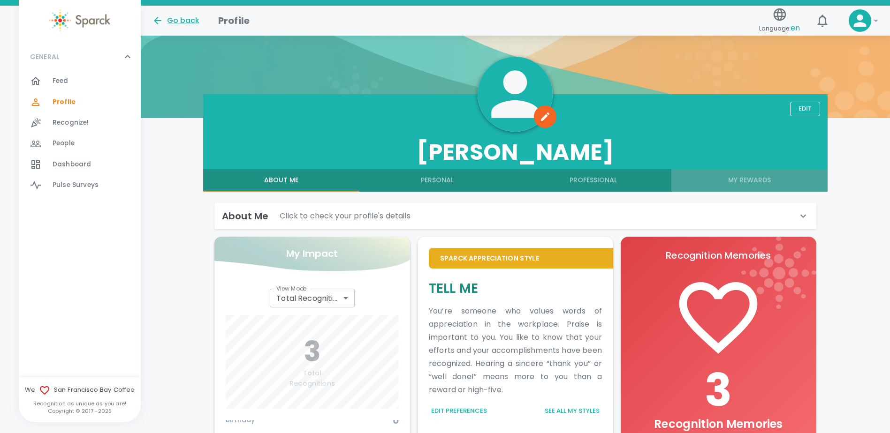
click at [746, 187] on button "My Rewards" at bounding box center [749, 180] width 156 height 23
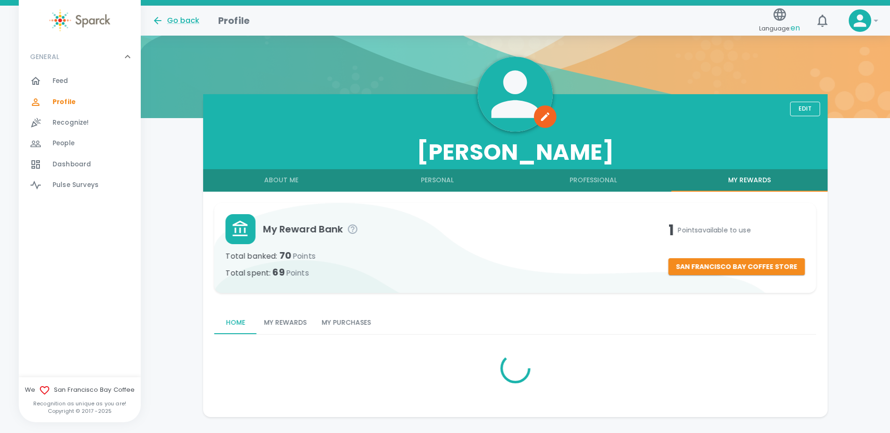
scroll to position [48, 0]
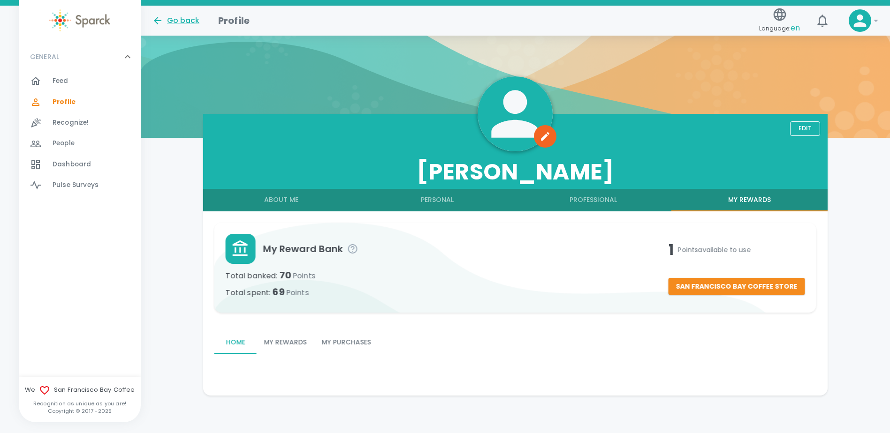
click at [602, 203] on button "Professional" at bounding box center [593, 200] width 156 height 23
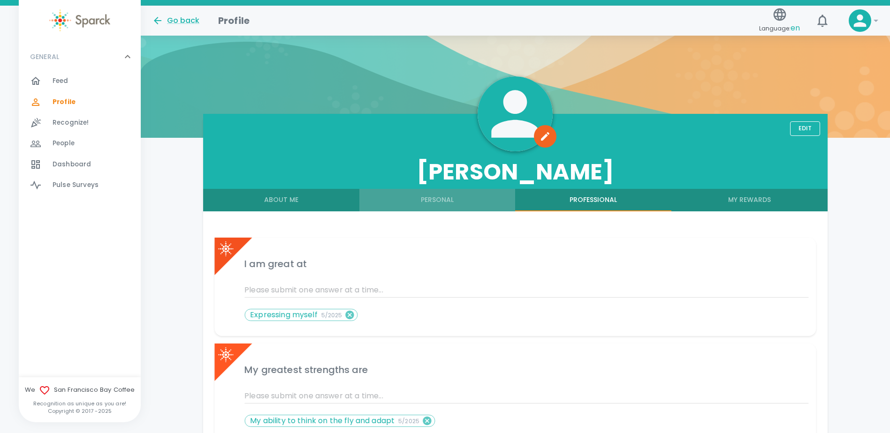
click at [457, 200] on button "Personal" at bounding box center [437, 200] width 156 height 23
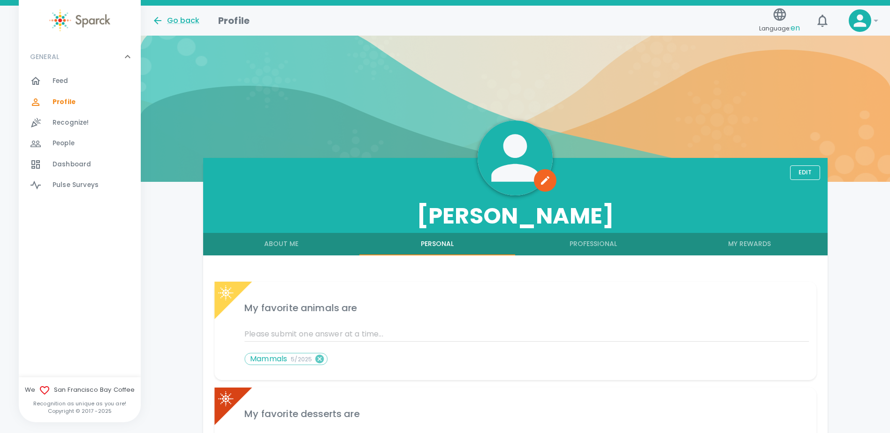
scroll to position [0, 0]
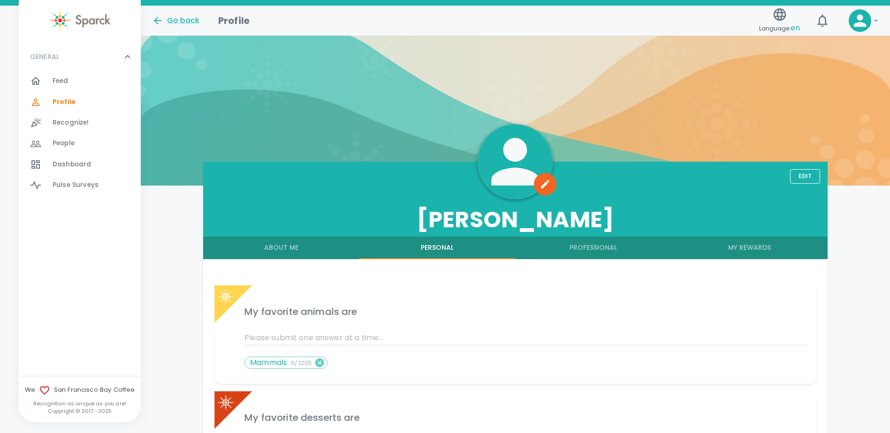
click at [296, 243] on button "About Me" at bounding box center [281, 248] width 156 height 23
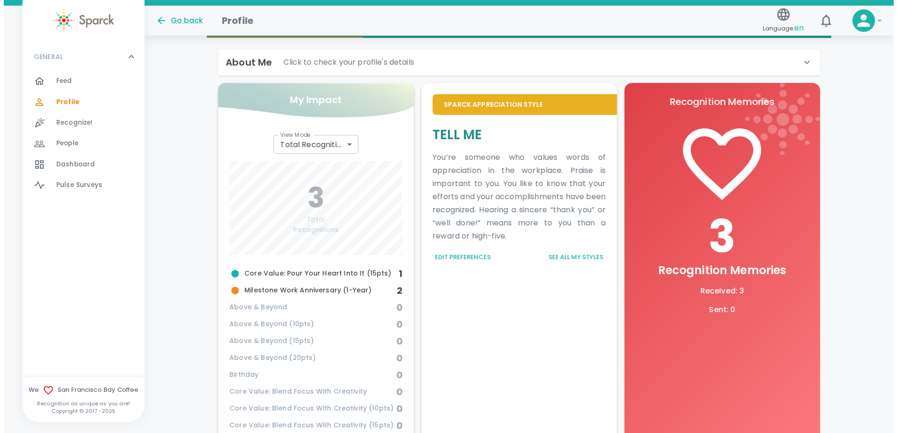
scroll to position [235, 0]
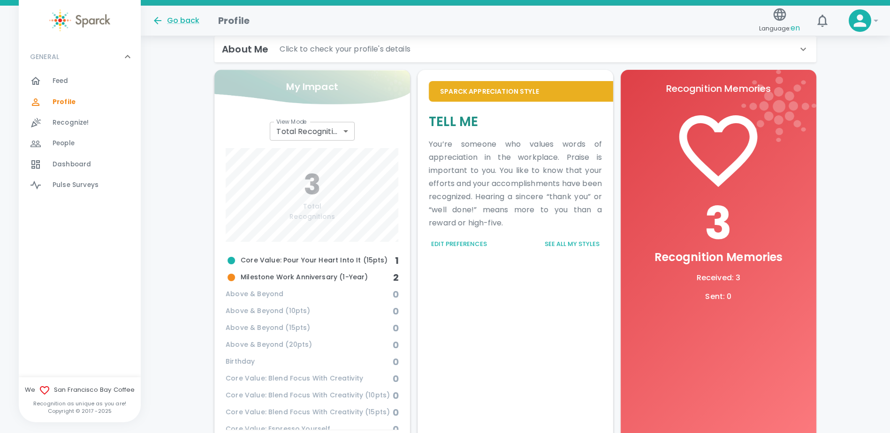
click at [551, 246] on button "See all my styles" at bounding box center [572, 244] width 60 height 15
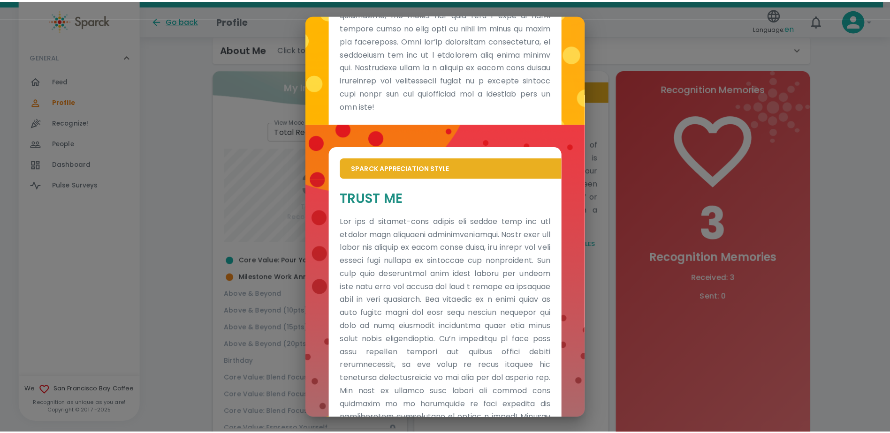
scroll to position [392, 0]
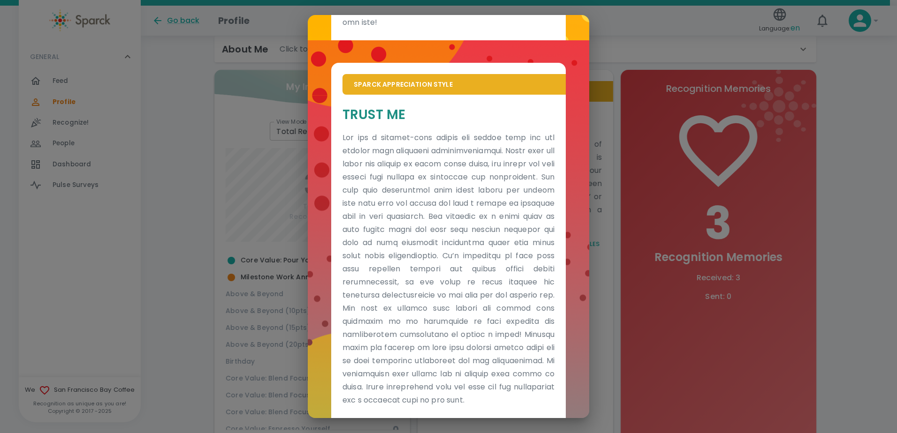
click at [258, 197] on div "Sparck Appreciation Style Tell Me Sparck Appreciation Style Trust Me" at bounding box center [448, 216] width 897 height 433
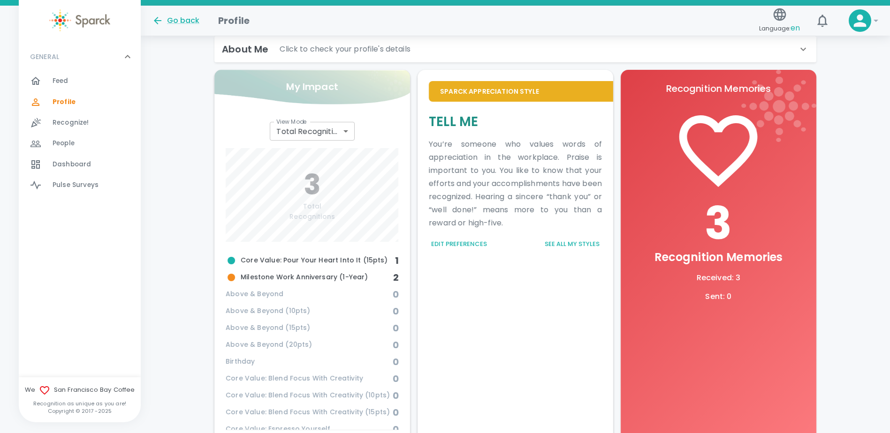
click at [65, 77] on span "Feed" at bounding box center [61, 80] width 16 height 9
